Goal: Transaction & Acquisition: Purchase product/service

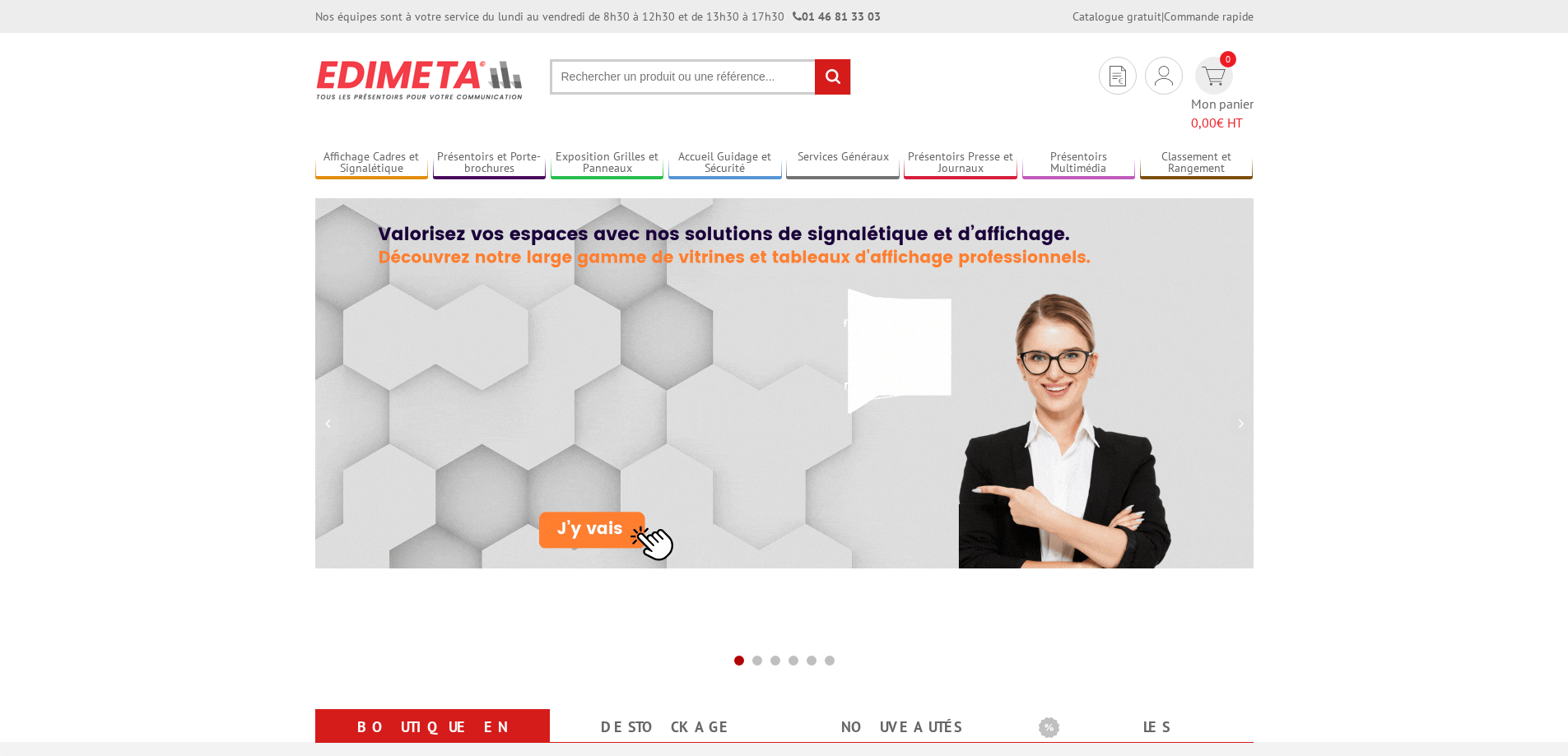
click at [634, 83] on input "text" at bounding box center [700, 77] width 301 height 35
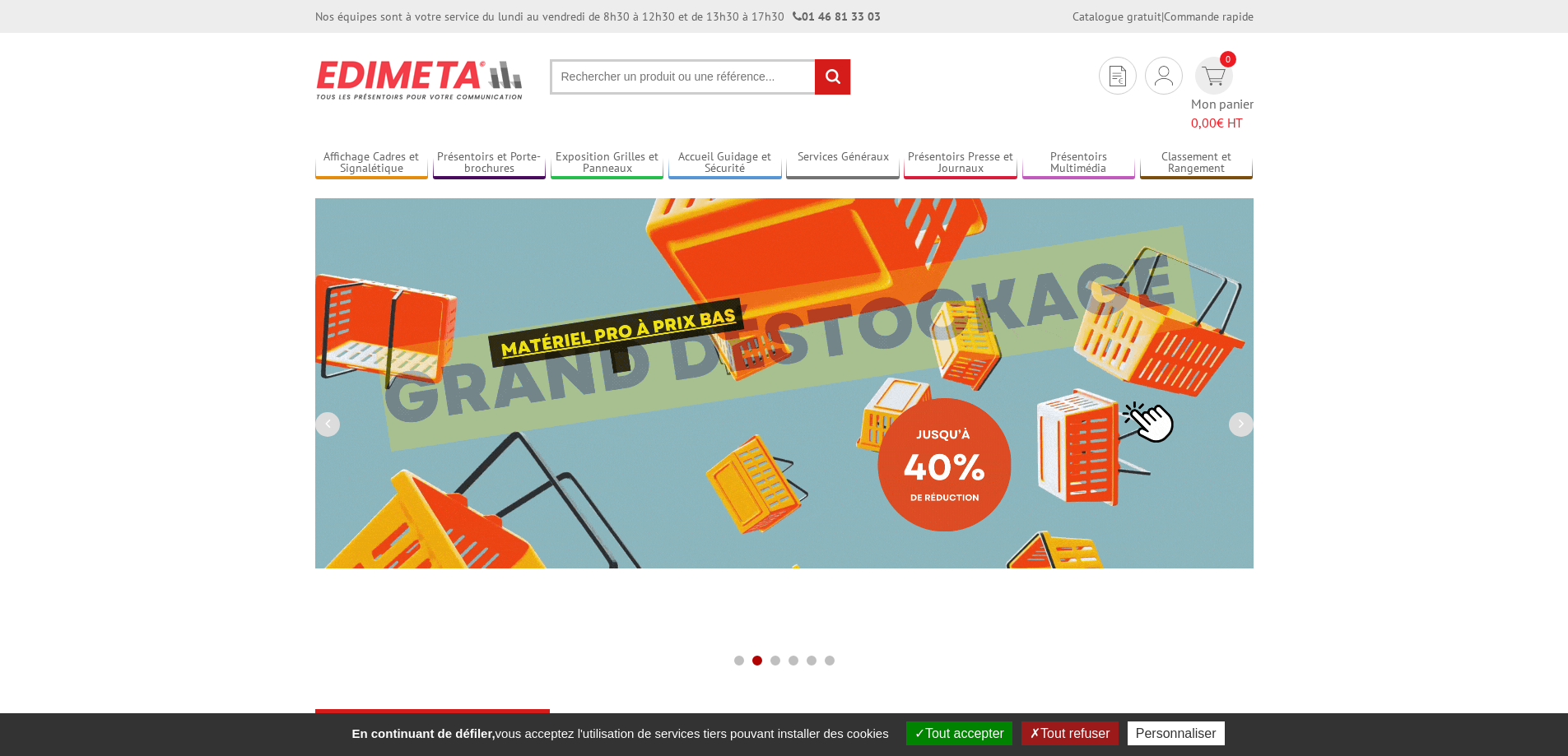
click at [657, 74] on input "text" at bounding box center [700, 77] width 301 height 35
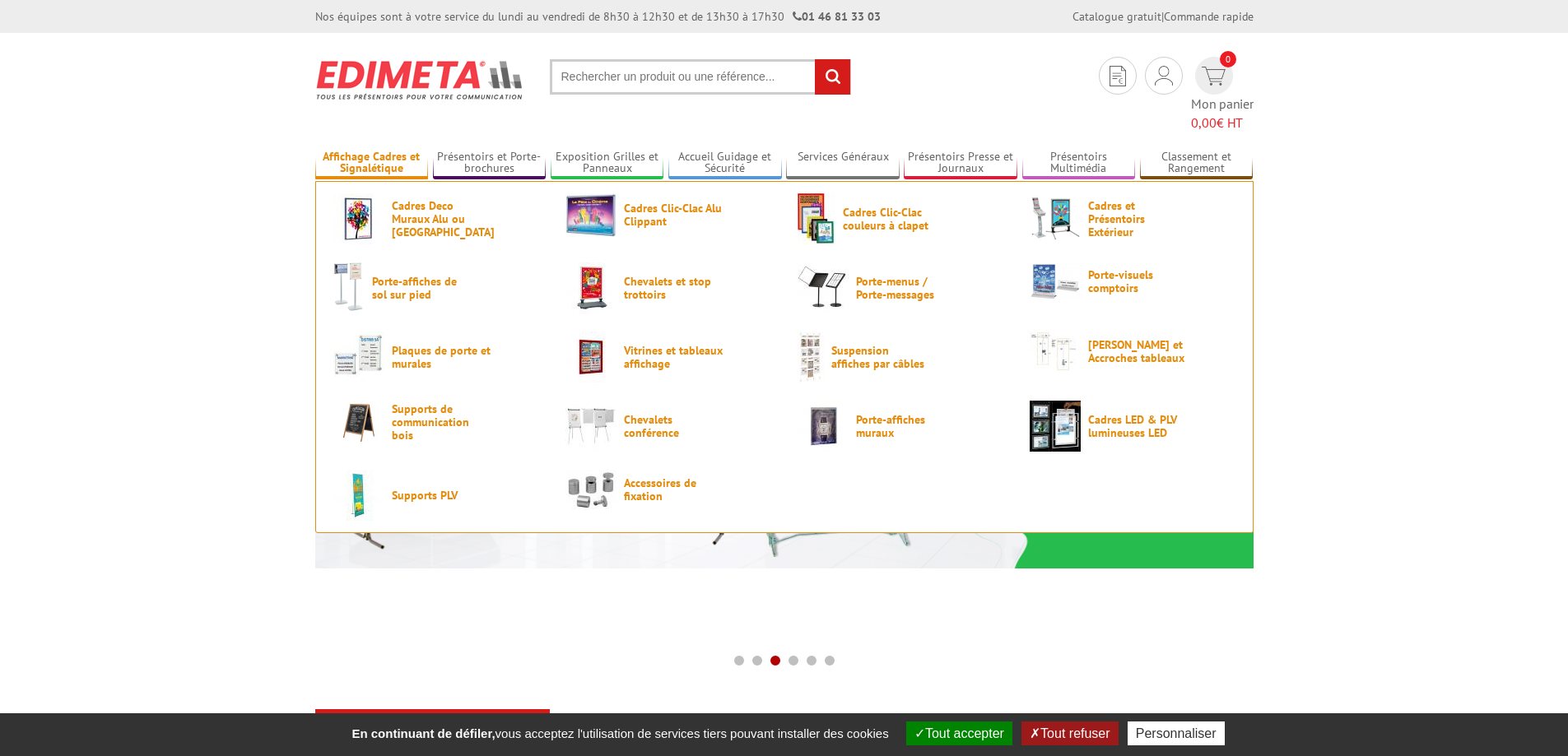
click at [372, 149] on link "Affichage Cadres et Signalétique" at bounding box center [372, 163] width 114 height 27
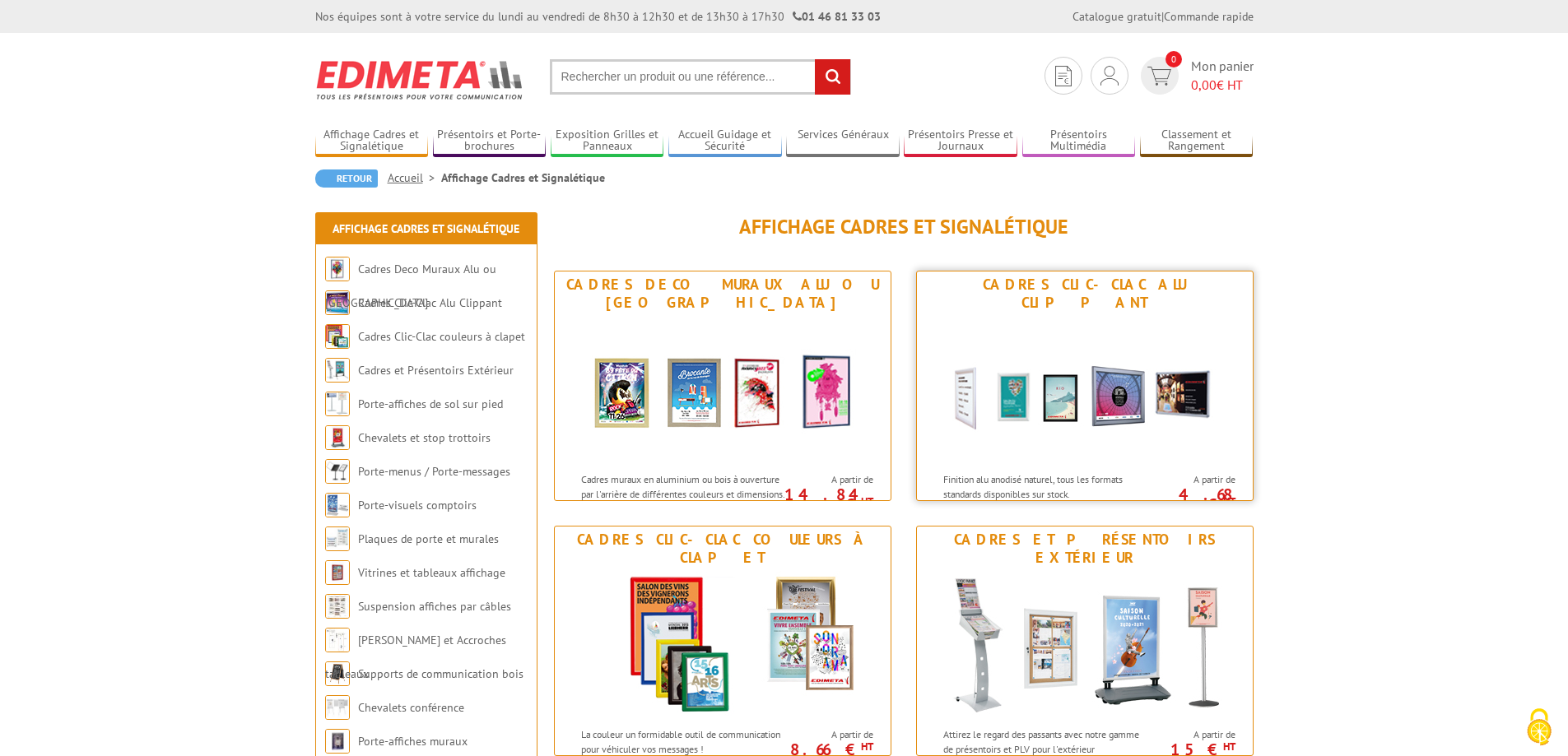
click at [1076, 316] on img at bounding box center [1084, 390] width 305 height 149
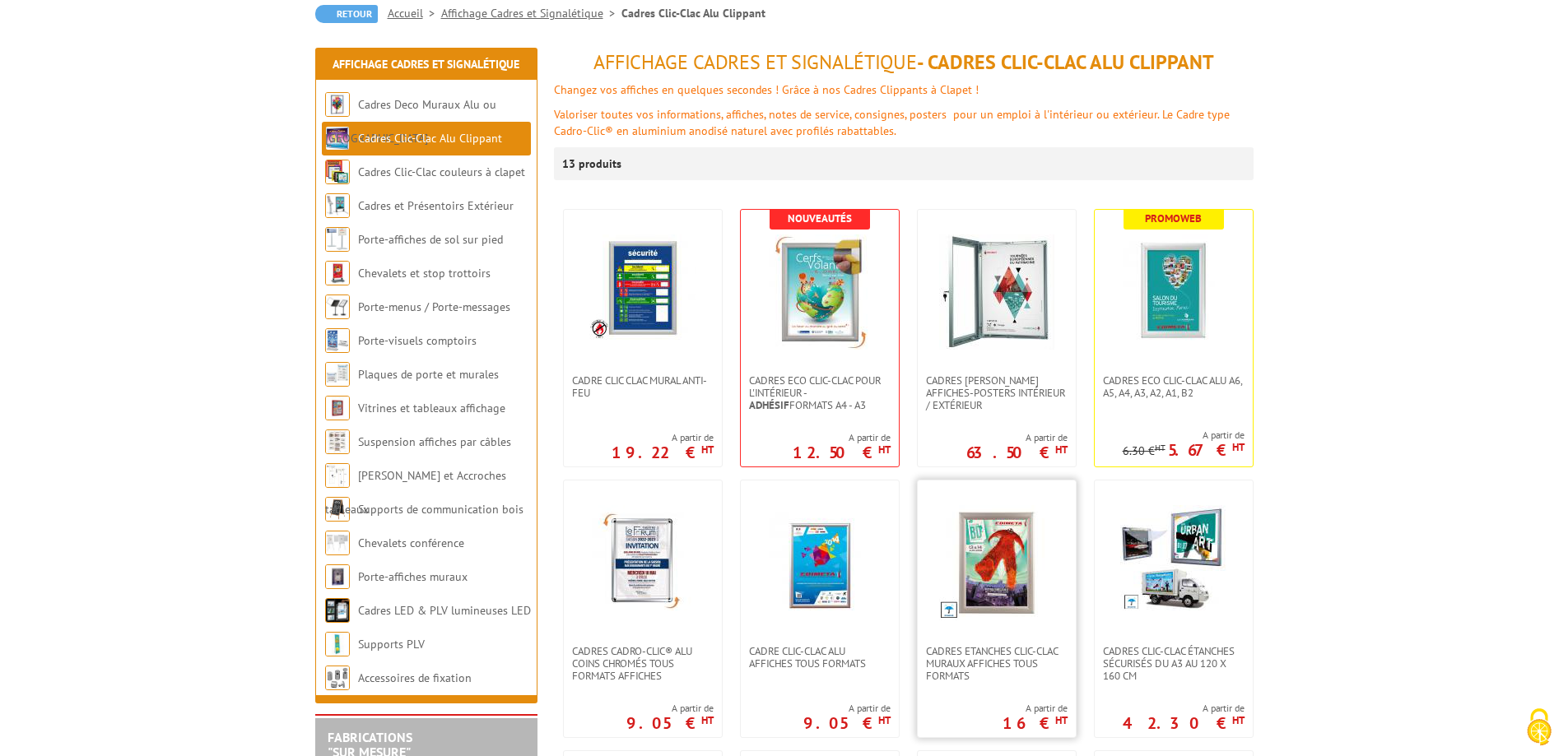
scroll to position [247, 0]
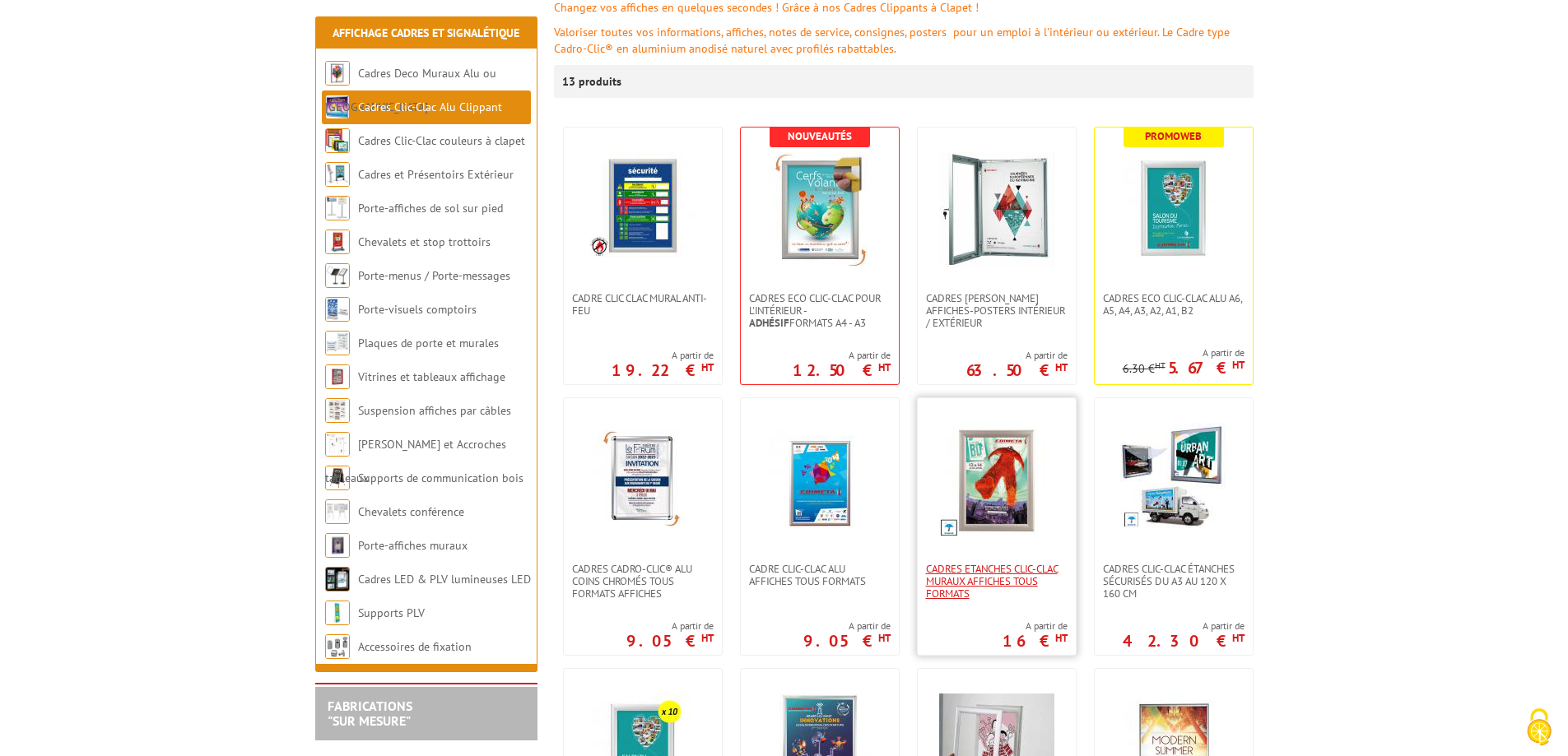
click at [977, 578] on span "Cadres Etanches Clic-Clac muraux affiches tous formats" at bounding box center [996, 581] width 142 height 37
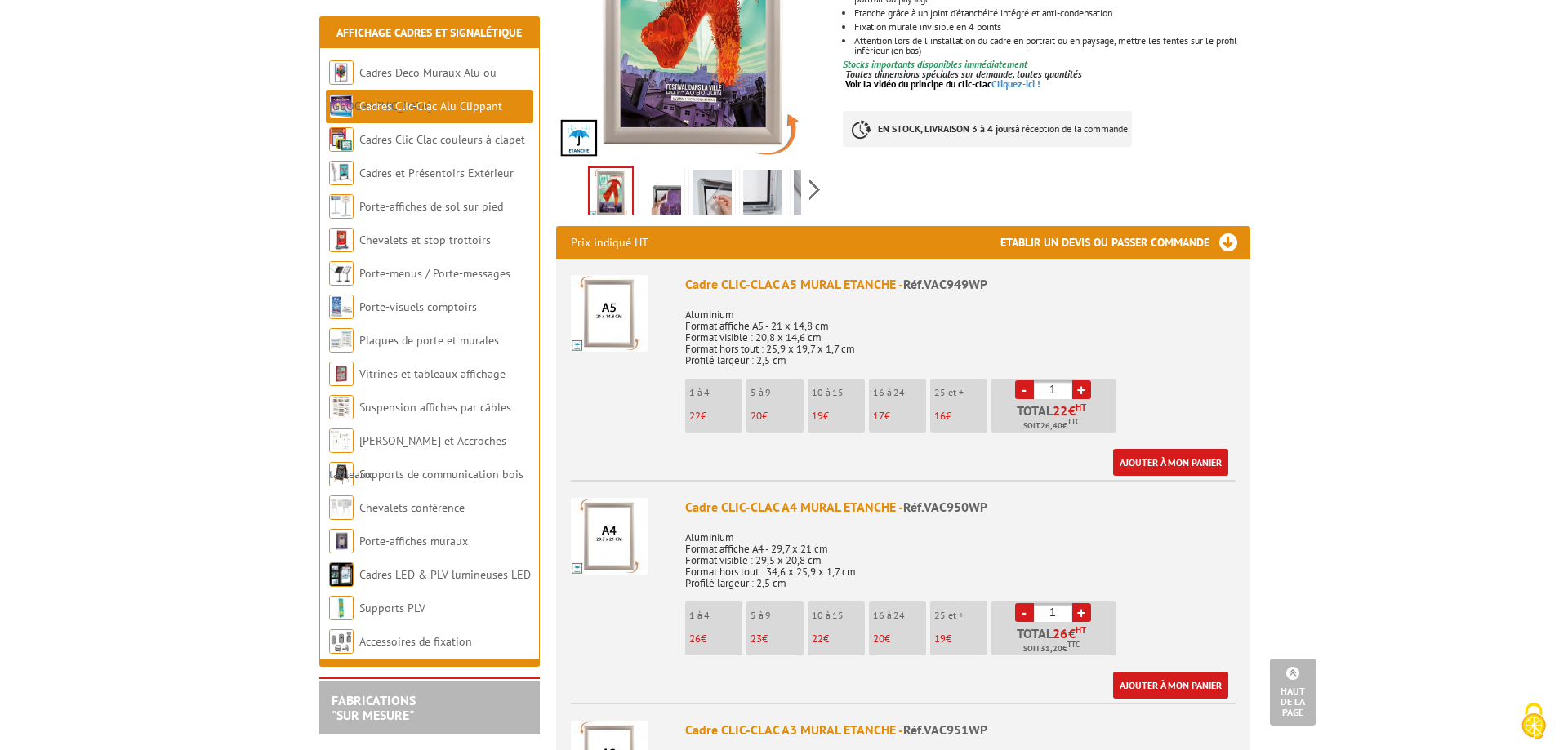
scroll to position [572, 0]
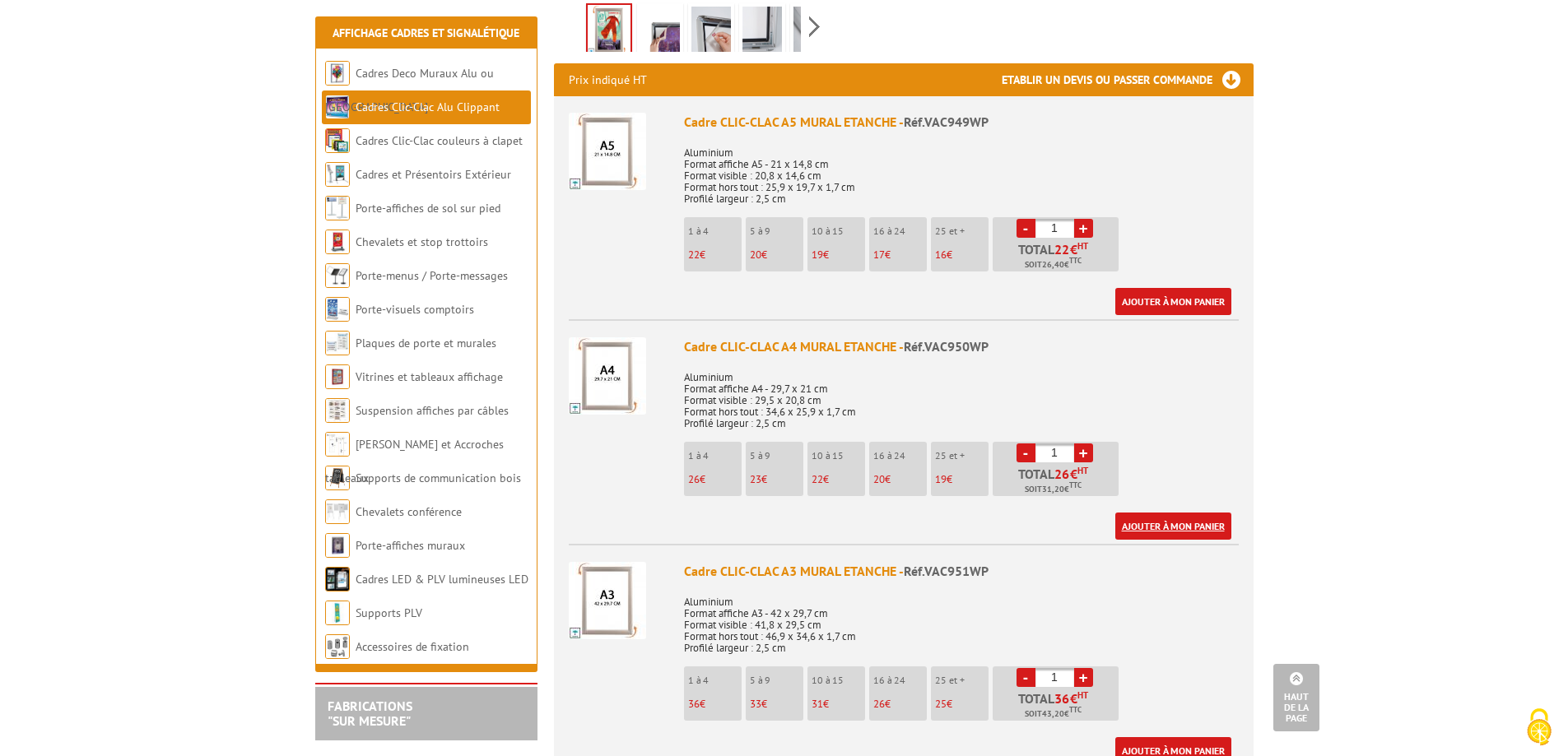
click at [1156, 513] on link "Ajouter à mon panier" at bounding box center [1172, 526] width 116 height 27
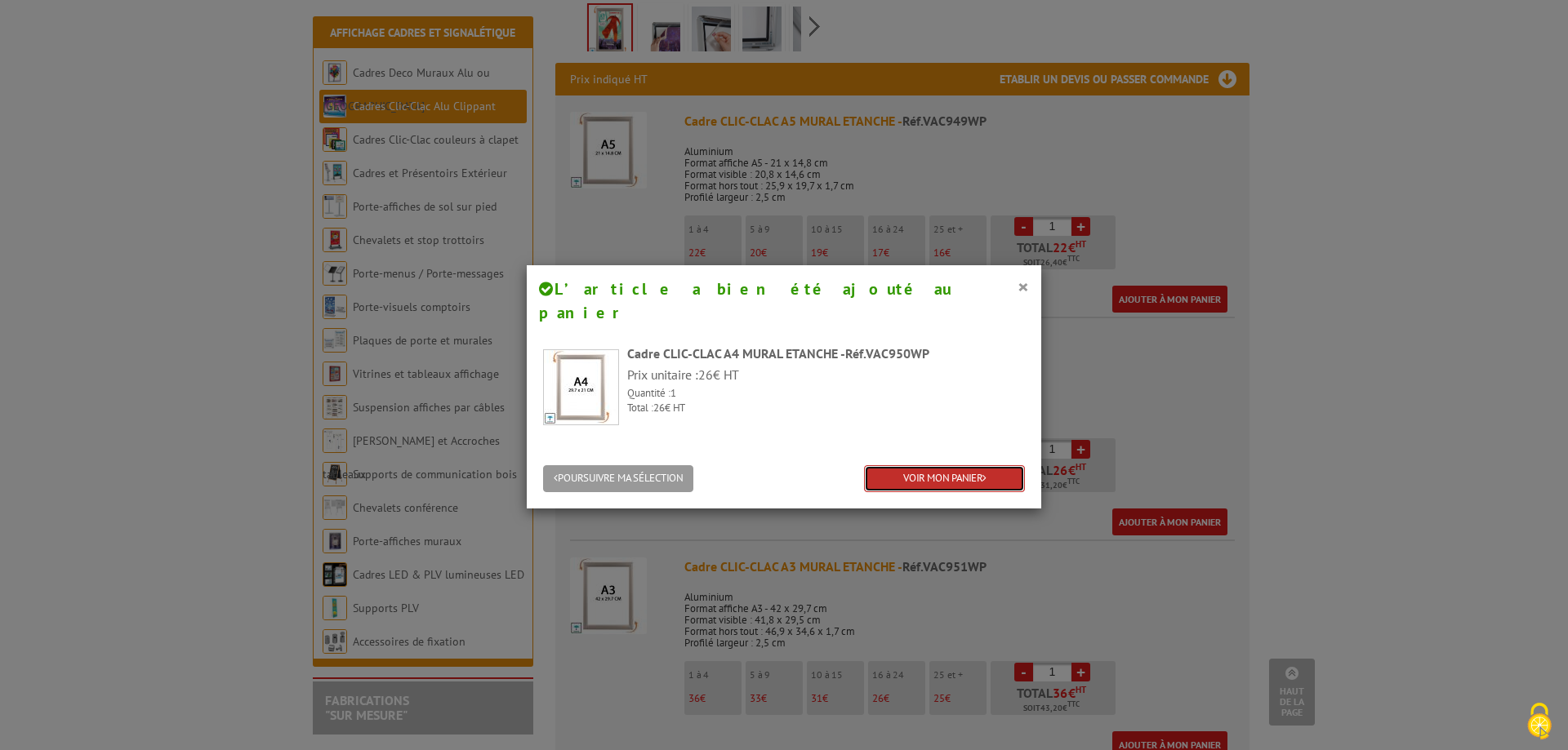
click at [893, 466] on link "VOIR MON PANIER" at bounding box center [944, 479] width 161 height 27
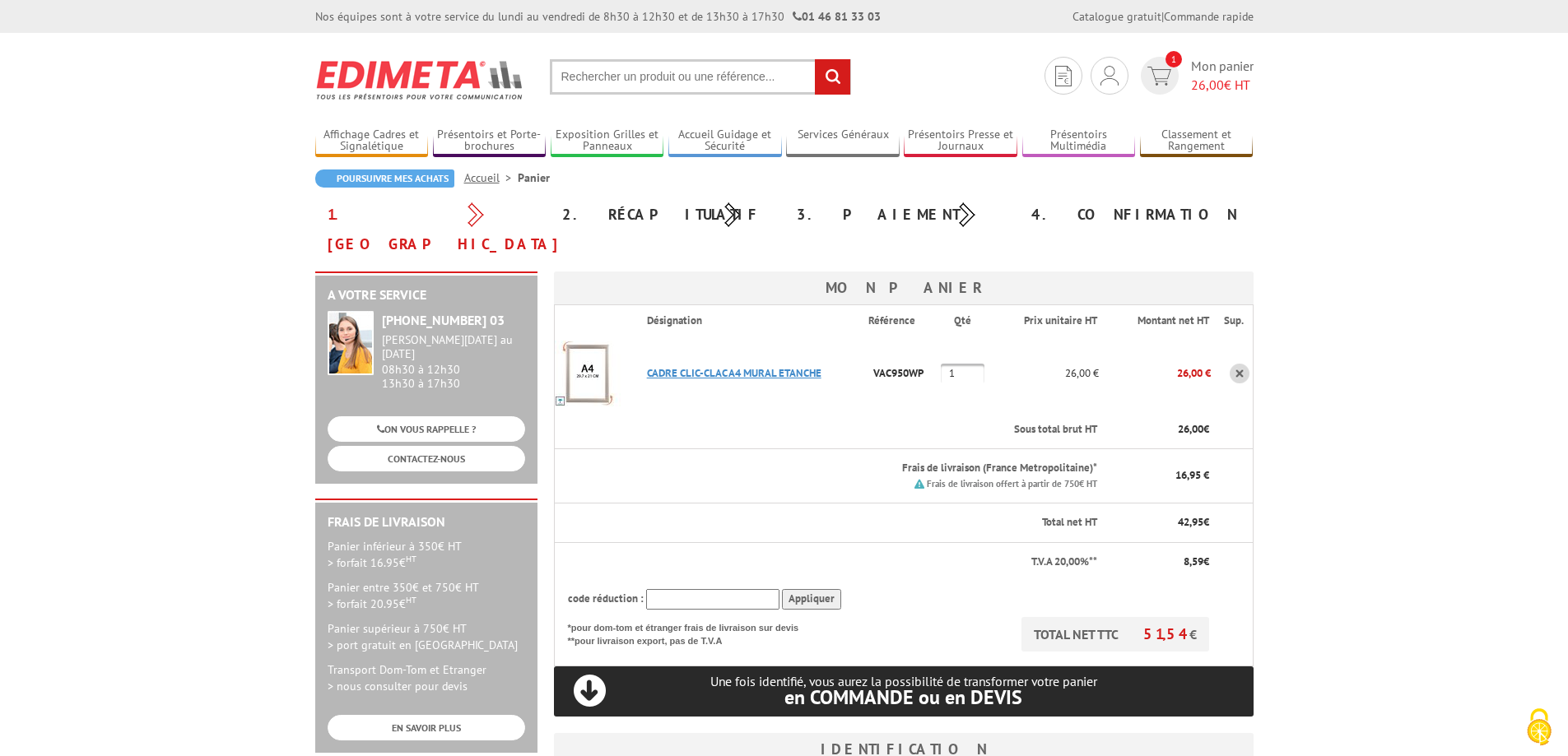
type input "info@sarlcec.com"
click at [723, 366] on link "CADRE CLIC-CLAC A4 MURAL ETANCHE" at bounding box center [734, 373] width 174 height 14
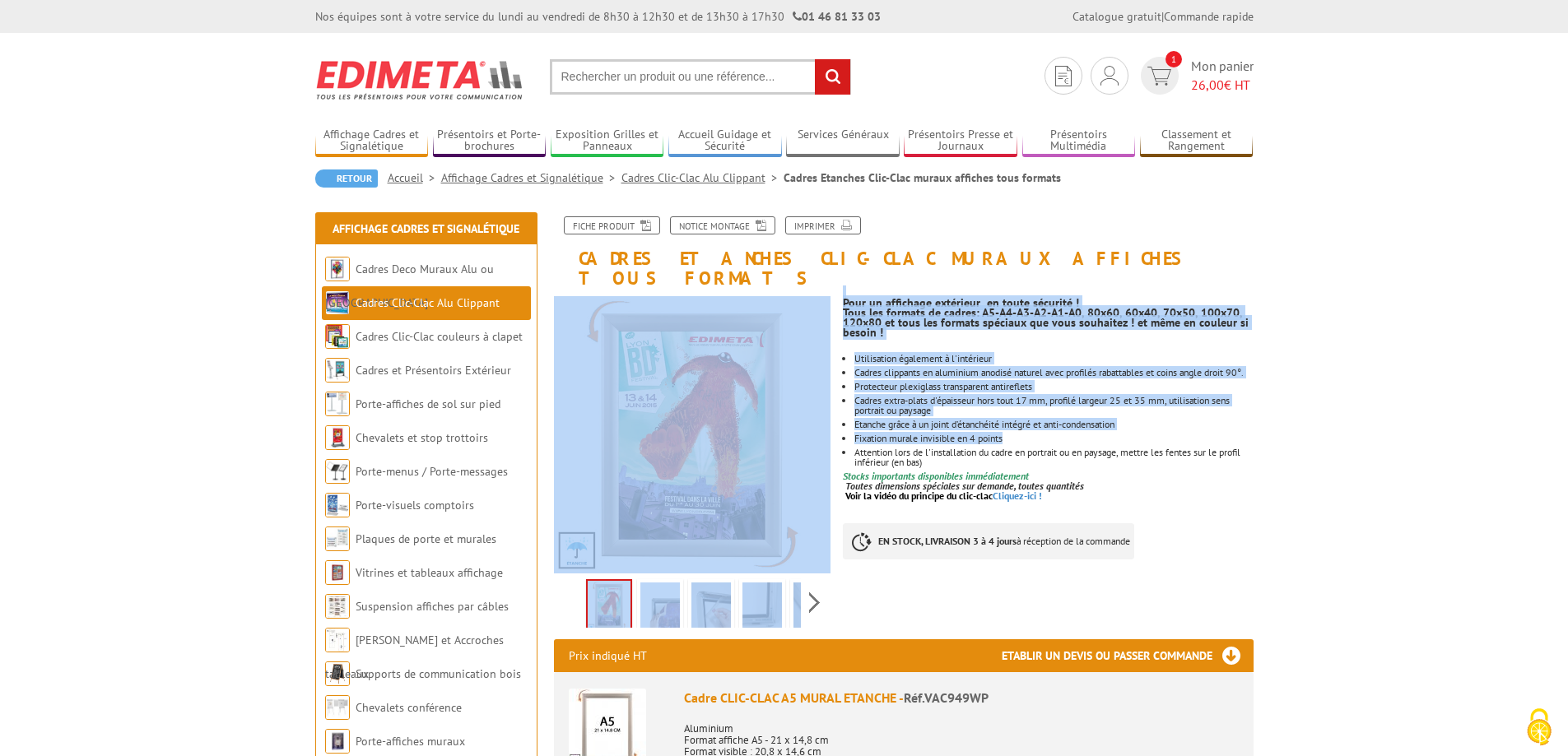
drag, startPoint x: 836, startPoint y: 338, endPoint x: 1017, endPoint y: 426, distance: 201.3
copy div "Previous Next Pour un affichage extérieur en toute sécurité ! Tous les formats …"
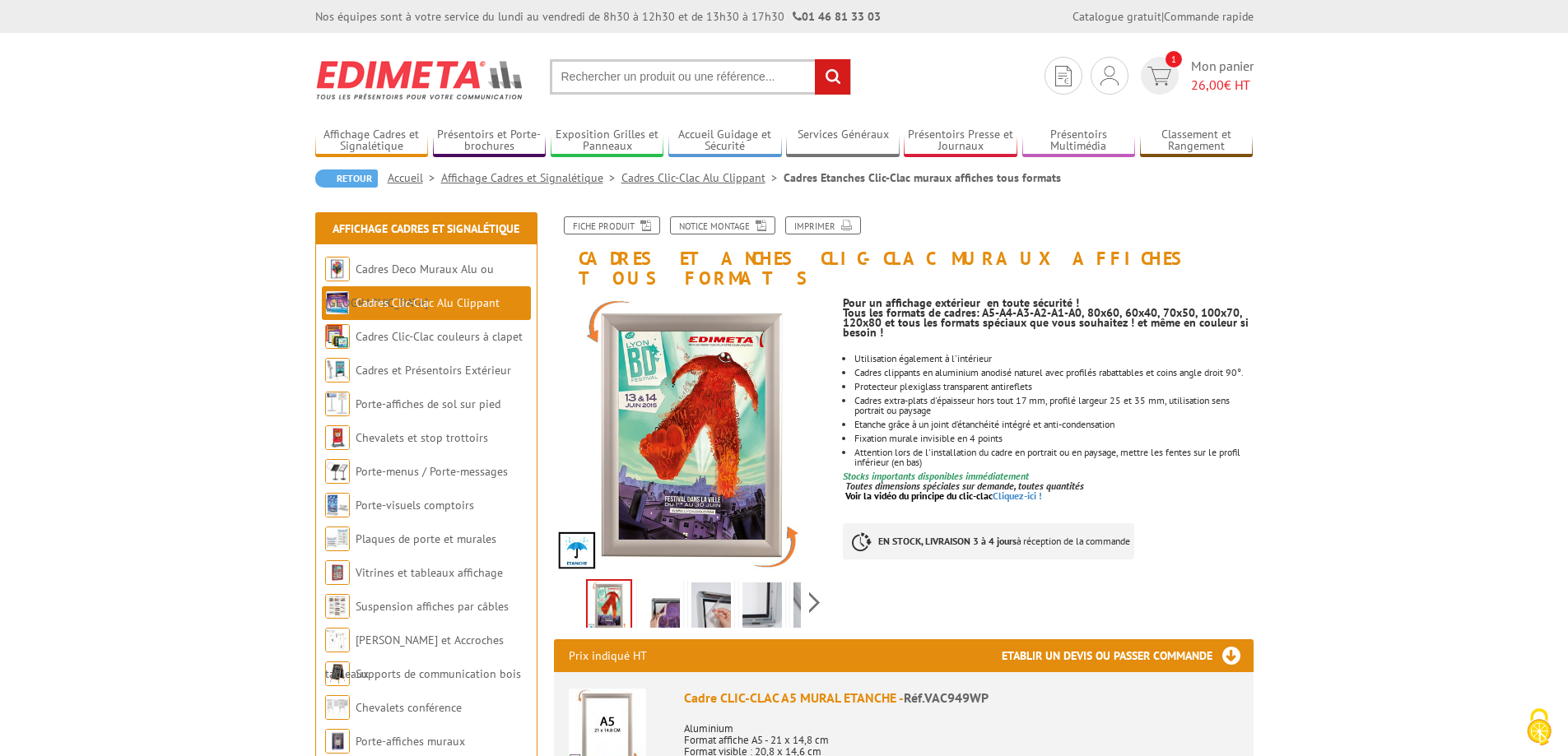
click at [1144, 501] on p at bounding box center [1047, 506] width 410 height 9
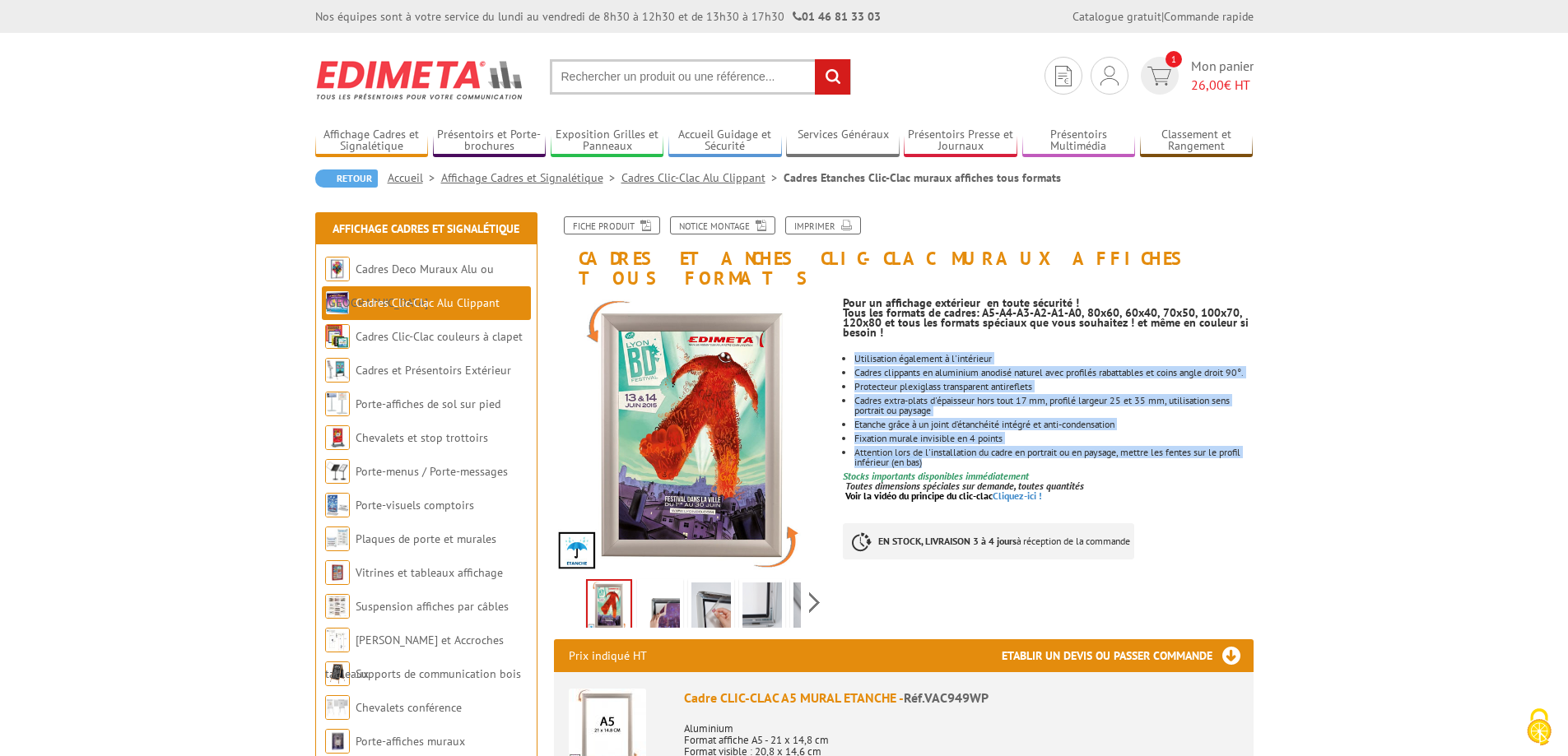
drag, startPoint x: 959, startPoint y: 451, endPoint x: 851, endPoint y: 341, distance: 154.2
click at [851, 354] on ul "Utilisation également à l'intérieur Cadres clippants en aluminium anodisé natur…" at bounding box center [1047, 411] width 410 height 114
copy ul "Utilisation également à l'intérieur Cadres clippants en aluminium anodisé natur…"
click at [1163, 81] on img at bounding box center [1158, 76] width 24 height 19
